Goal: Transaction & Acquisition: Purchase product/service

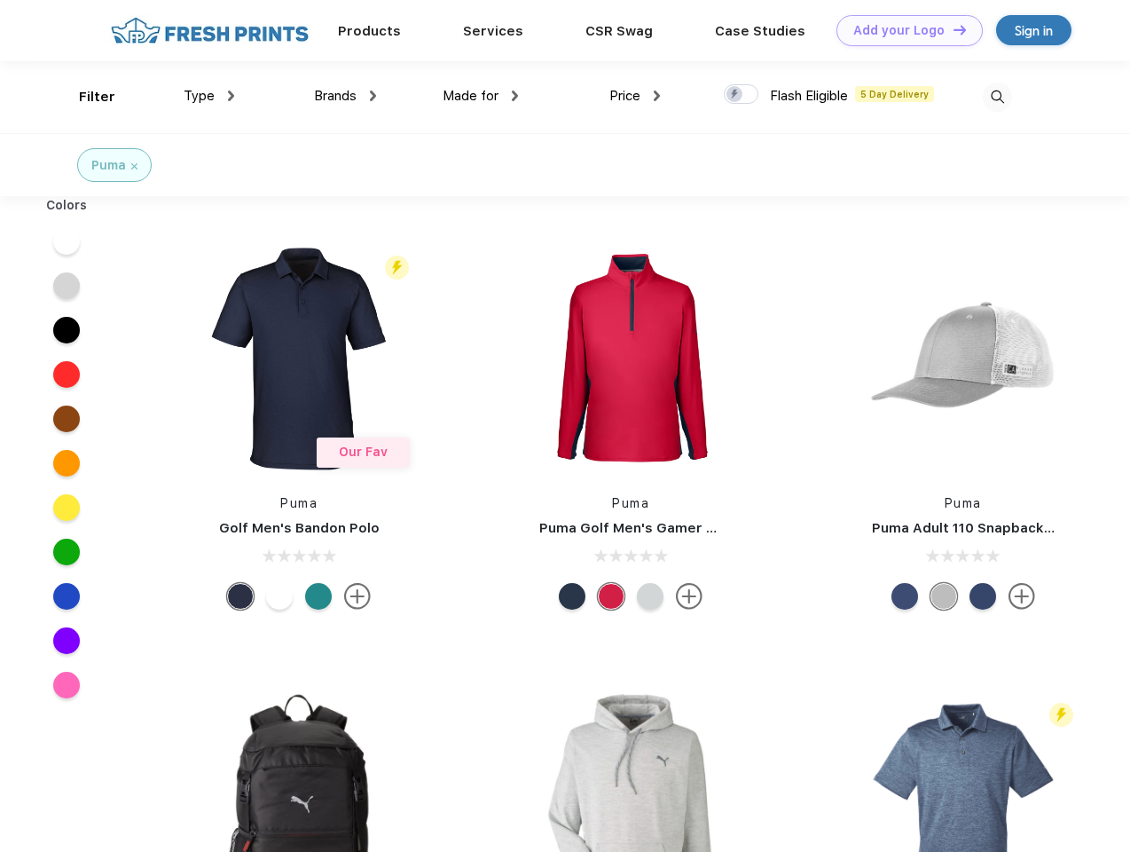
scroll to position [1, 0]
click at [903, 30] on link "Add your Logo Design Tool" at bounding box center [910, 30] width 146 height 31
click at [0, 0] on div "Design Tool" at bounding box center [0, 0] width 0 height 0
click at [952, 29] on link "Add your Logo Design Tool" at bounding box center [910, 30] width 146 height 31
click at [85, 97] on div "Filter" at bounding box center [97, 97] width 36 height 20
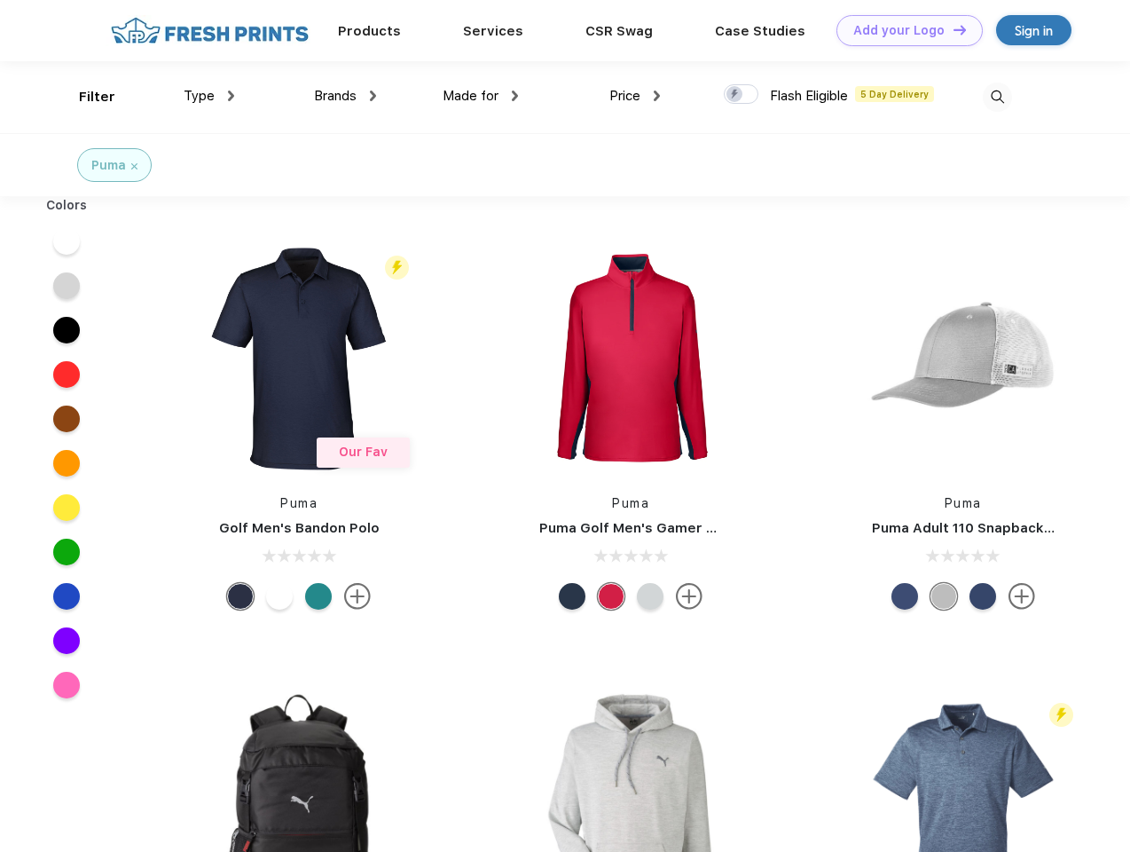
click at [209, 96] on span "Type" at bounding box center [199, 96] width 31 height 16
click at [345, 96] on span "Brands" at bounding box center [335, 96] width 43 height 16
click at [481, 96] on span "Made for" at bounding box center [471, 96] width 56 height 16
click at [635, 96] on span "Price" at bounding box center [625, 96] width 31 height 16
click at [742, 95] on div at bounding box center [741, 94] width 35 height 20
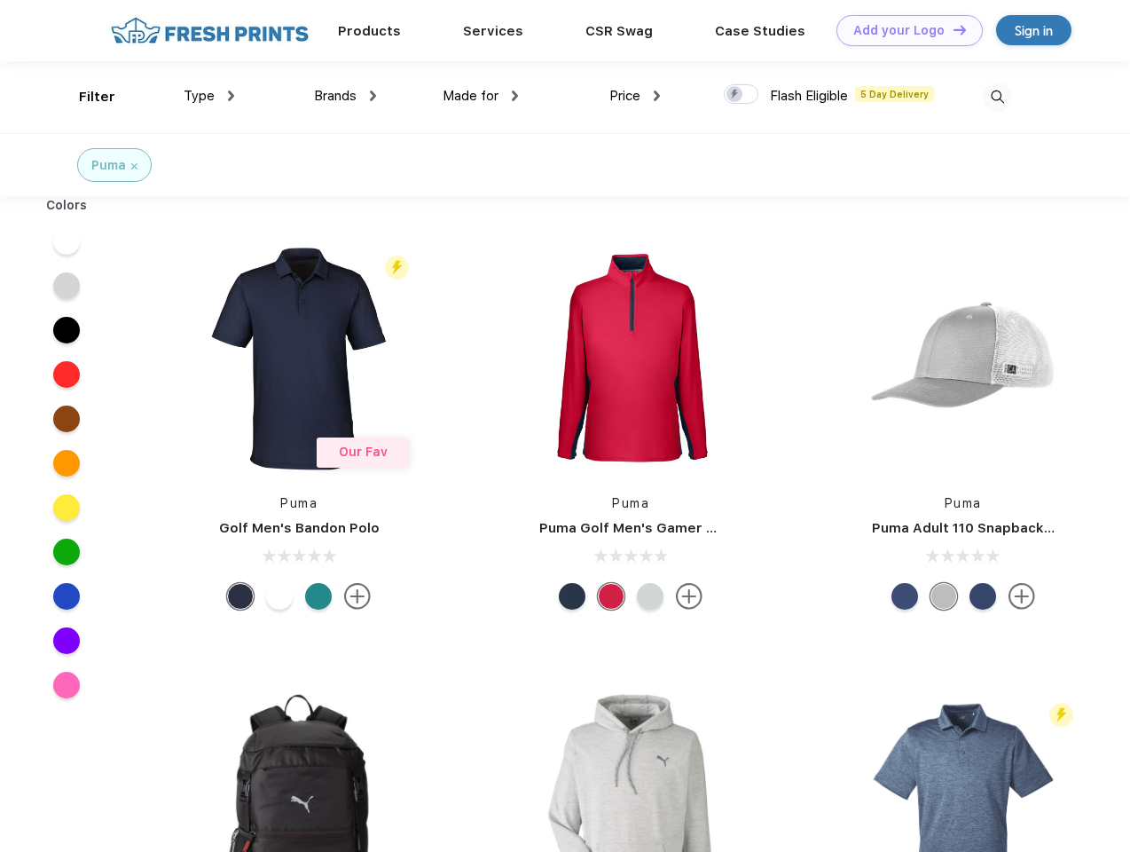
click at [736, 95] on input "checkbox" at bounding box center [730, 89] width 12 height 12
click at [997, 97] on img at bounding box center [997, 97] width 29 height 29
